Goal: Information Seeking & Learning: Compare options

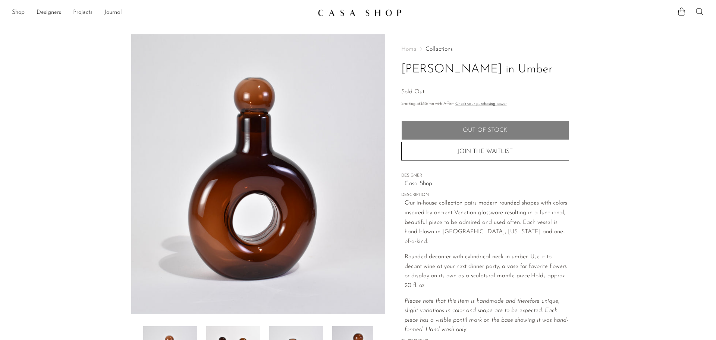
click at [328, 15] on img at bounding box center [360, 12] width 84 height 7
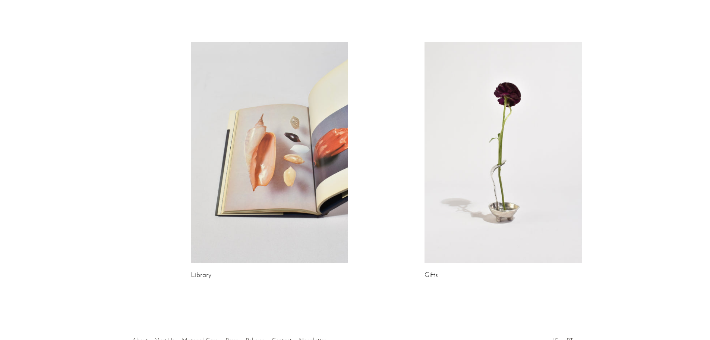
scroll to position [386, 0]
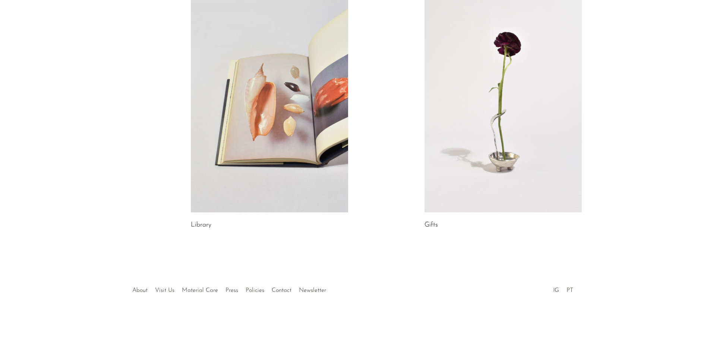
click at [505, 157] on link at bounding box center [503, 102] width 157 height 220
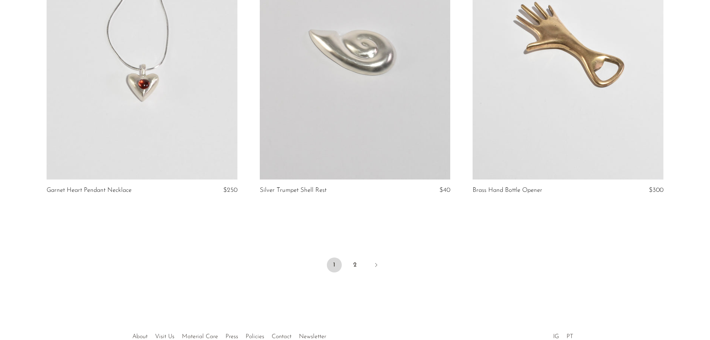
scroll to position [3509, 0]
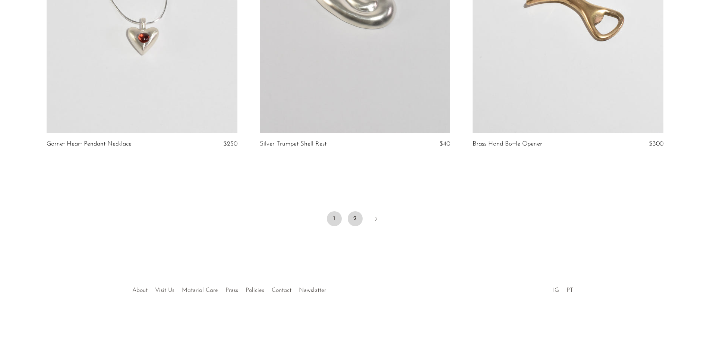
click at [353, 222] on link "2" at bounding box center [355, 218] width 15 height 15
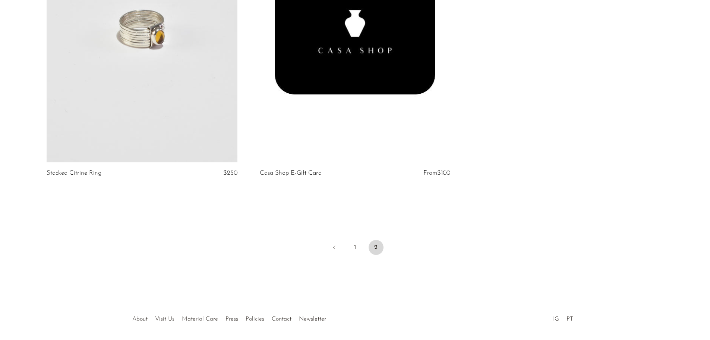
scroll to position [2828, 0]
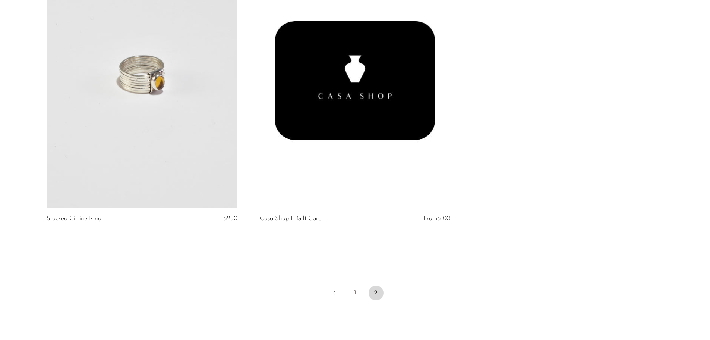
click at [179, 82] on link at bounding box center [142, 74] width 191 height 267
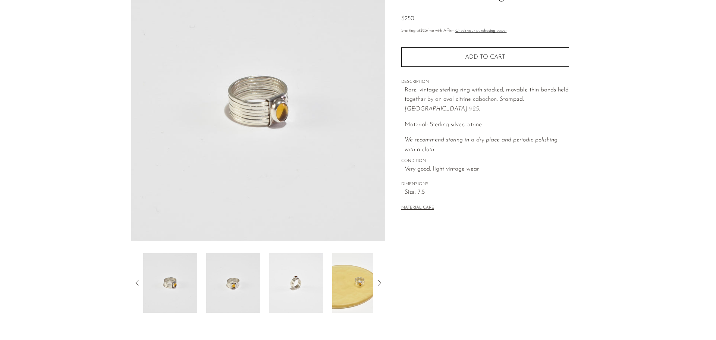
scroll to position [75, 0]
click at [356, 292] on img at bounding box center [359, 281] width 54 height 60
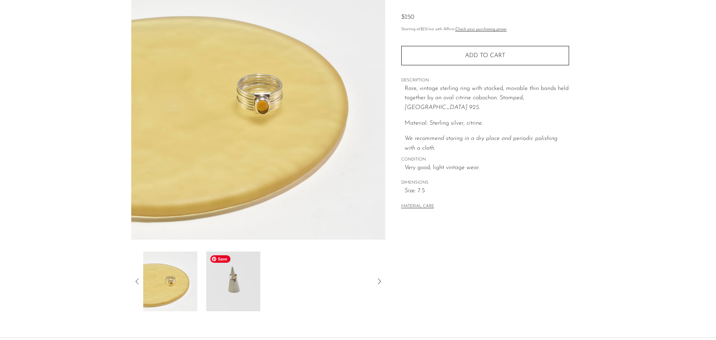
click at [237, 296] on img at bounding box center [233, 281] width 54 height 60
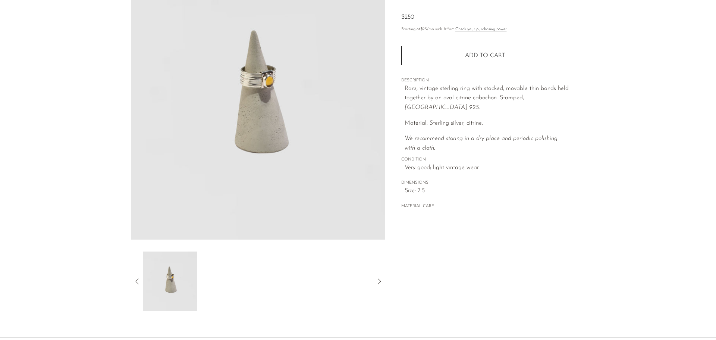
scroll to position [0, 0]
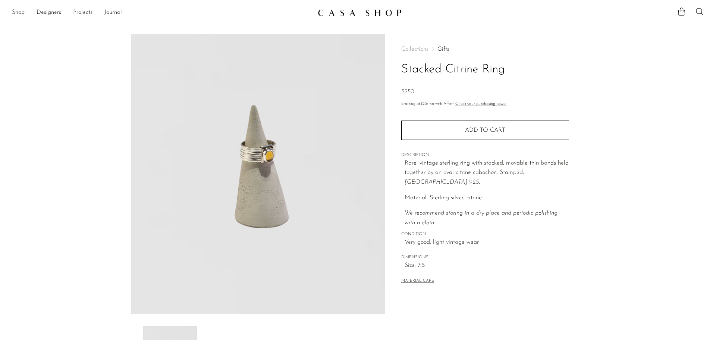
click at [20, 14] on link "Shop" at bounding box center [18, 13] width 13 height 10
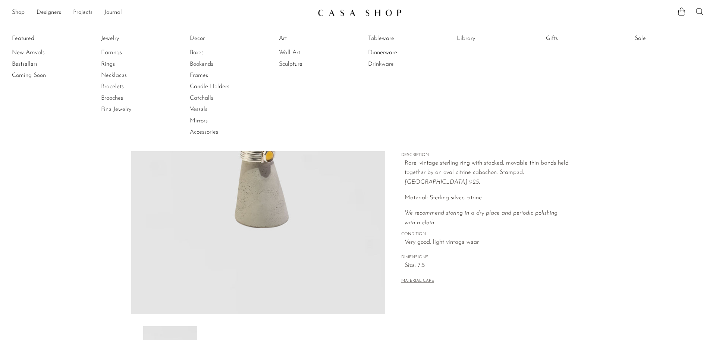
click at [212, 88] on link "Candle Holders" at bounding box center [218, 86] width 56 height 8
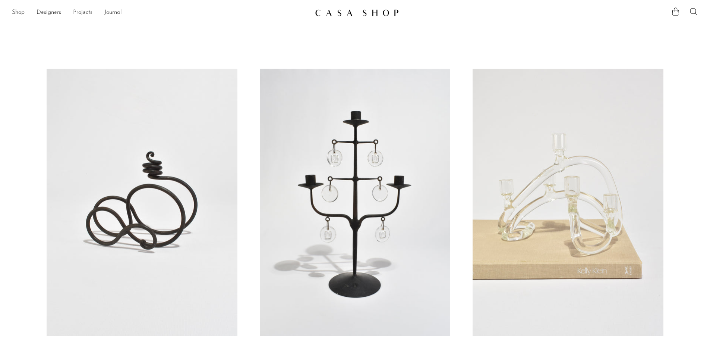
scroll to position [37, 0]
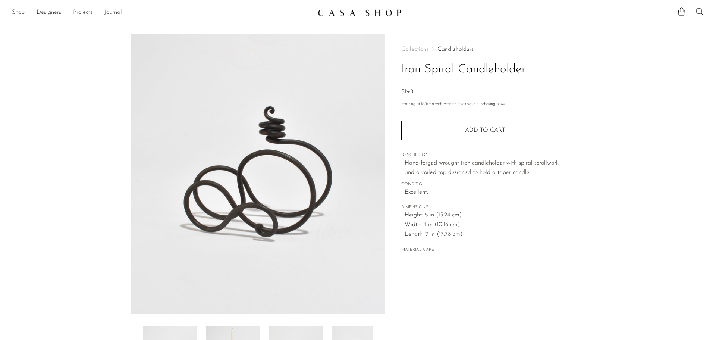
click at [19, 13] on link "Shop" at bounding box center [18, 13] width 13 height 10
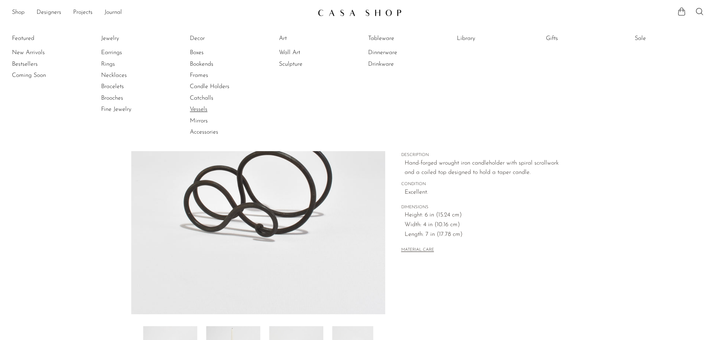
click at [198, 109] on link "Vessels" at bounding box center [218, 109] width 56 height 8
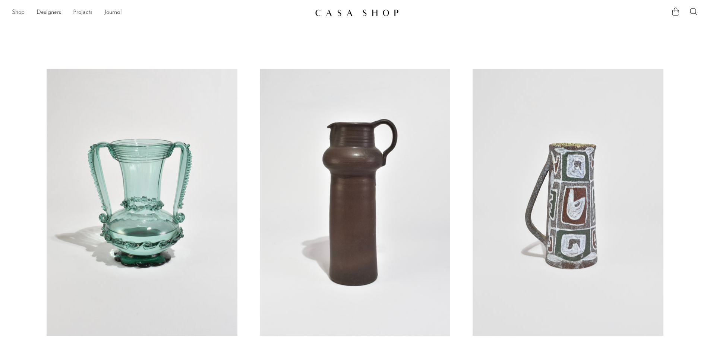
click at [23, 12] on link "Shop" at bounding box center [18, 13] width 13 height 10
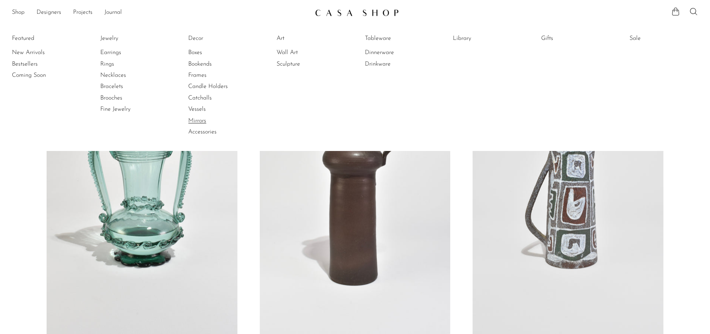
click at [197, 122] on link "Mirrors" at bounding box center [216, 121] width 56 height 8
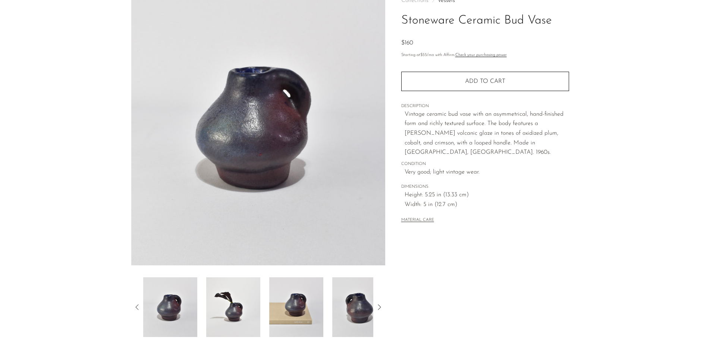
scroll to position [112, 0]
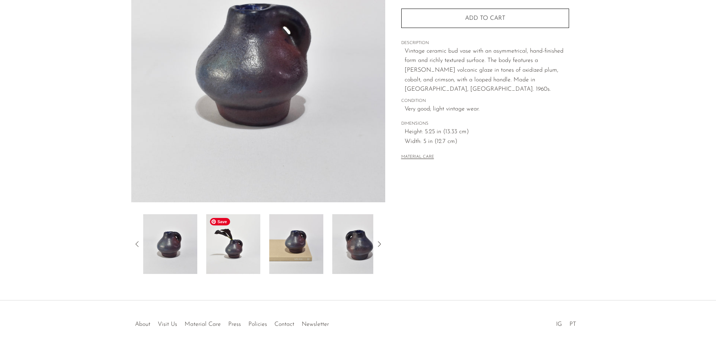
click at [248, 240] on img at bounding box center [233, 244] width 54 height 60
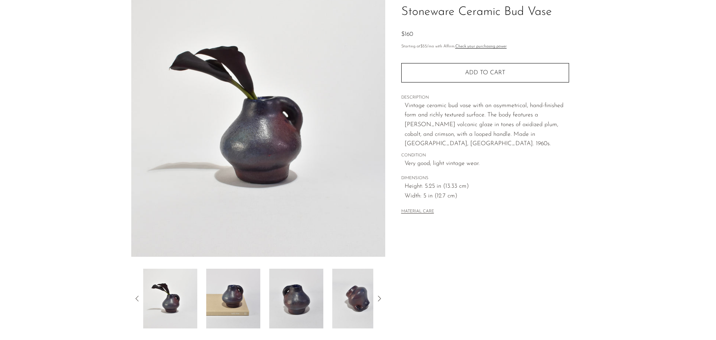
scroll to position [0, 0]
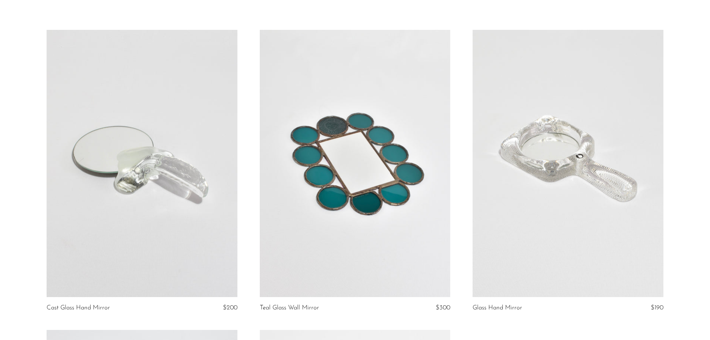
scroll to position [37, 0]
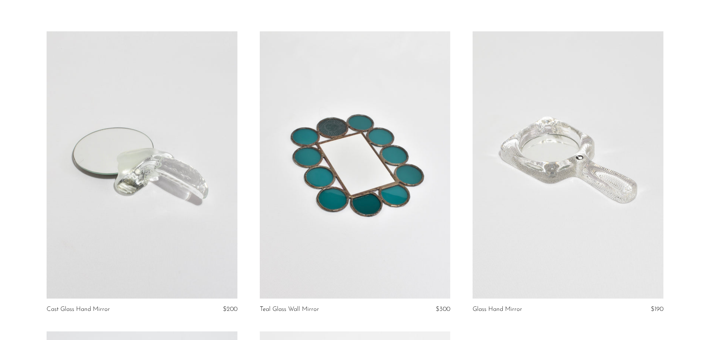
click at [508, 109] on link at bounding box center [568, 164] width 191 height 267
